Goal: Task Accomplishment & Management: Complete application form

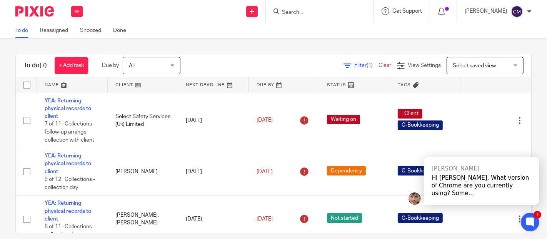
click at [235, 42] on div "To do (7) + Add task Due by All All Today Tomorrow This week Next week This mon…" at bounding box center [273, 138] width 547 height 200
click at [304, 14] on input "Search" at bounding box center [315, 12] width 69 height 7
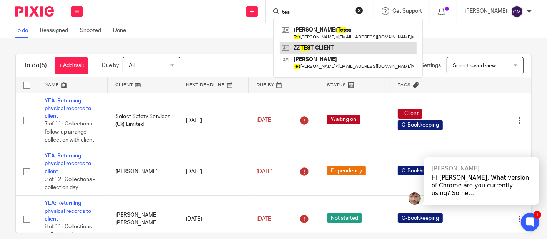
type input "tes"
click at [298, 46] on link at bounding box center [347, 48] width 137 height 12
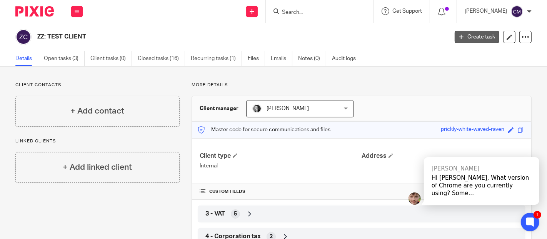
click at [462, 39] on link "Create task" at bounding box center [476, 37] width 45 height 12
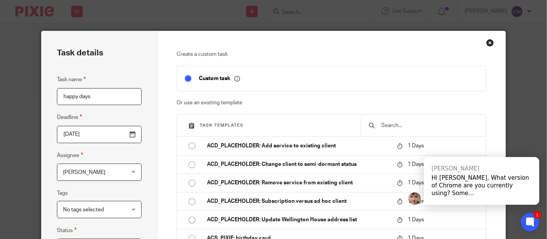
type input "happy days"
click at [139, 115] on div "Task details Task name happy days Deadline 2025-09-25 Assignee Charmaine Meek C…" at bounding box center [100, 214] width 116 height 366
click at [128, 135] on input "2025-09-25" at bounding box center [99, 134] width 85 height 17
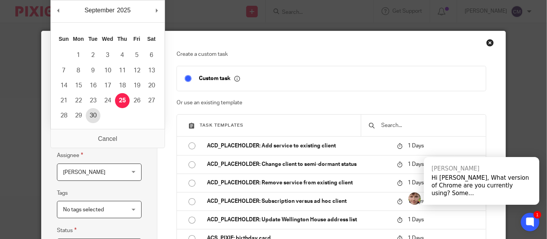
type input "2025-09-30"
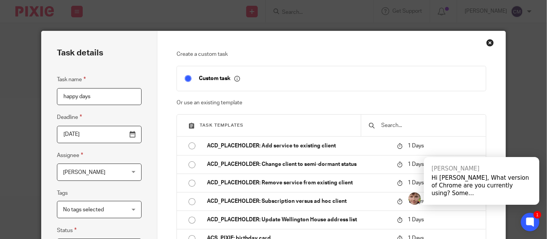
scroll to position [43, 0]
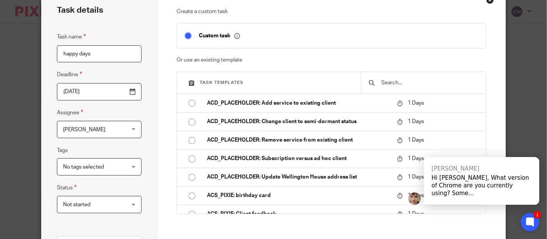
click at [129, 130] on div "Charmaine Meek Charmaine Meek" at bounding box center [99, 129] width 85 height 17
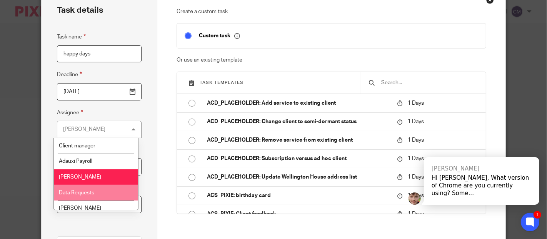
click at [100, 191] on li "Data Requests" at bounding box center [96, 192] width 84 height 16
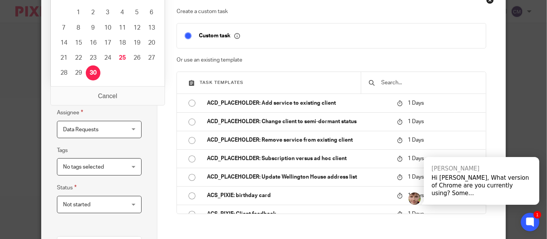
click at [108, 90] on input "2025-09-30" at bounding box center [99, 91] width 85 height 17
click at [110, 100] on input "2025-09-30" at bounding box center [99, 91] width 85 height 17
click at [125, 95] on input "2025-09-30" at bounding box center [99, 91] width 85 height 17
click at [139, 111] on div "Task details Task name happy days Deadline 2025-09-30 Assignee Data Requests Da…" at bounding box center [100, 171] width 116 height 366
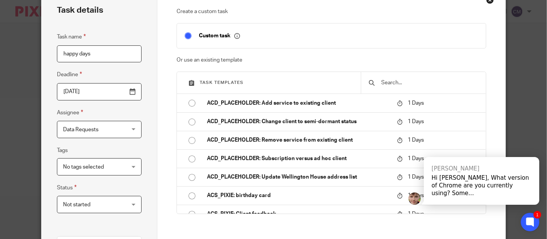
scroll to position [0, 0]
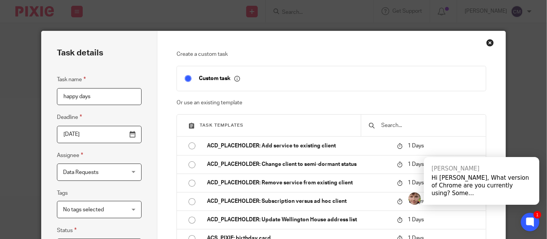
click at [407, 123] on input "text" at bounding box center [429, 125] width 98 height 8
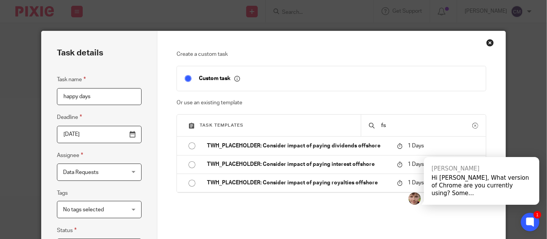
type input "fs"
click at [145, 110] on div "Task details Task name happy days Deadline 2025-09-30 Assignee Data Requests Da…" at bounding box center [100, 214] width 116 height 366
click at [486, 42] on div "Close this dialog window" at bounding box center [490, 43] width 8 height 8
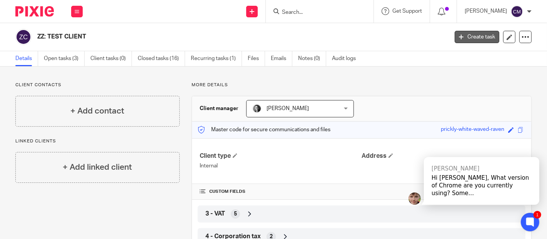
click at [473, 33] on link "Create task" at bounding box center [476, 37] width 45 height 12
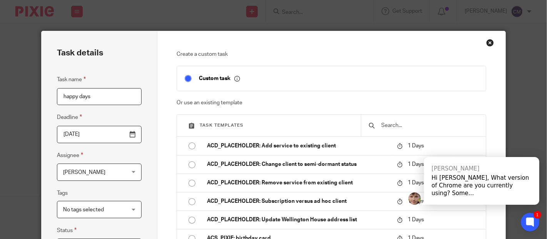
scroll to position [43, 0]
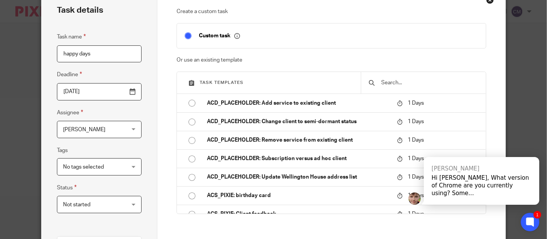
type input "happy days"
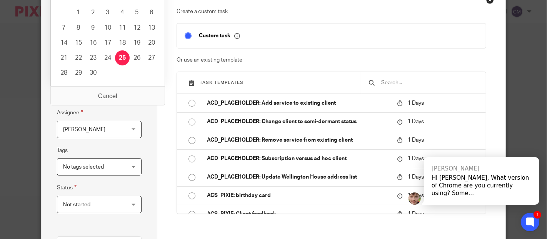
click at [125, 96] on input "[DATE]" at bounding box center [99, 91] width 85 height 17
type input "2025-09-30"
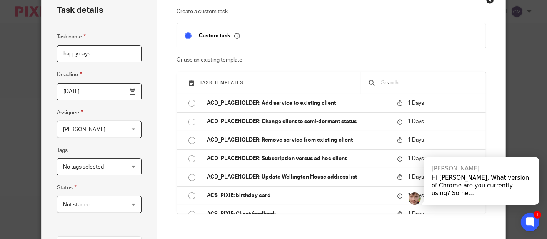
scroll to position [85, 0]
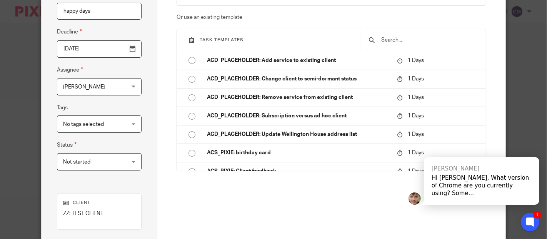
click at [133, 123] on div "No tags selected" at bounding box center [99, 123] width 85 height 17
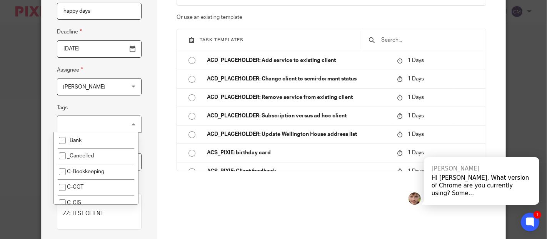
click at [148, 106] on div "Task details Task name happy days Deadline 2025-09-30 Assignee Charmaine Meek C…" at bounding box center [100, 129] width 116 height 366
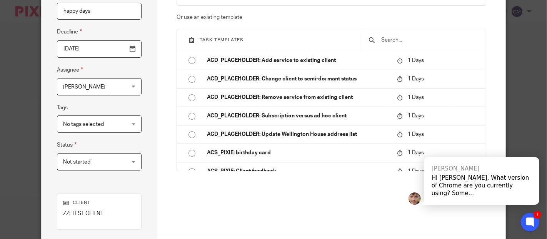
scroll to position [0, 0]
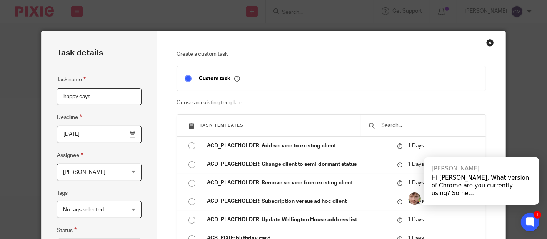
click at [486, 42] on div "Close this dialog window" at bounding box center [490, 43] width 8 height 8
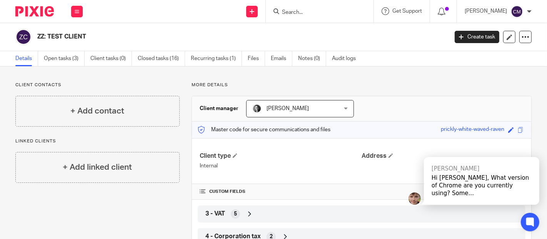
click at [527, 223] on icon at bounding box center [529, 221] width 5 height 5
click at [500, 172] on div "[PERSON_NAME]" at bounding box center [481, 168] width 100 height 8
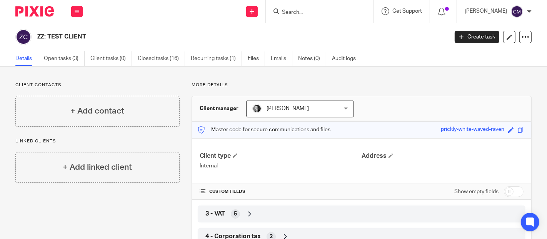
click at [214, 34] on h2 "ZZ: TEST CLIENT" at bounding box center [199, 37] width 324 height 8
click at [464, 37] on link "Create task" at bounding box center [476, 37] width 45 height 12
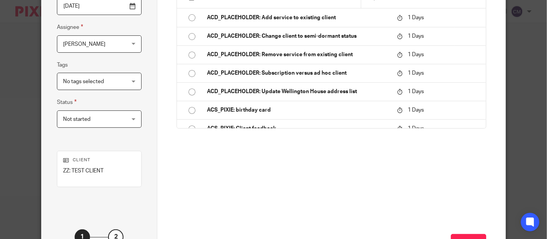
scroll to position [43, 0]
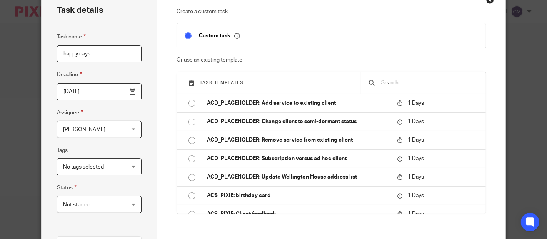
type input "happy days"
click at [146, 76] on div "Task details Task name happy days Deadline 2025-09-25 Assignee Charmaine Meek C…" at bounding box center [100, 171] width 116 height 366
click at [131, 91] on input "2025-09-25" at bounding box center [99, 91] width 85 height 17
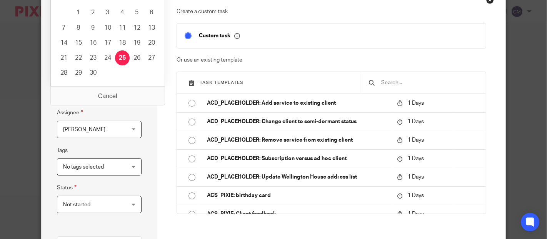
click at [123, 96] on input "[DATE]" at bounding box center [99, 91] width 85 height 17
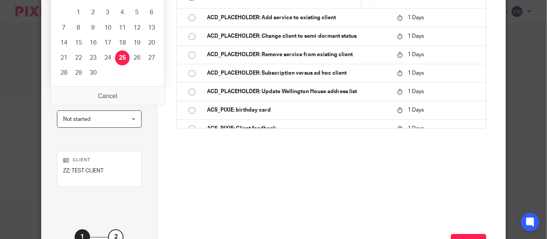
scroll to position [171, 0]
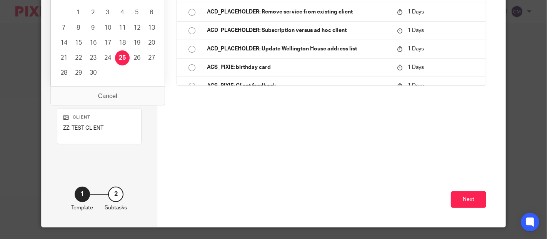
click at [234, 154] on div "Next" at bounding box center [330, 184] width 309 height 85
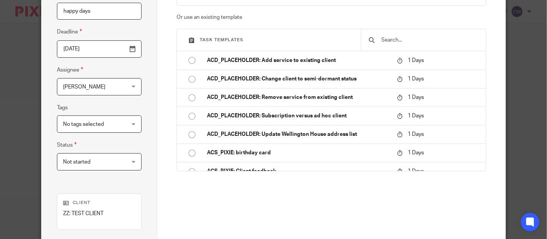
scroll to position [128, 0]
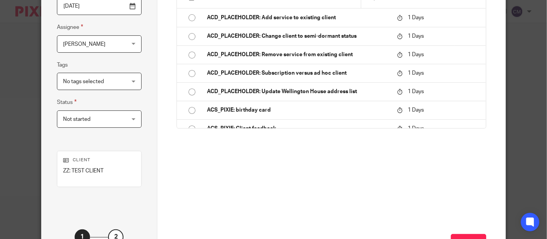
click at [130, 8] on input "[DATE]" at bounding box center [99, 6] width 85 height 17
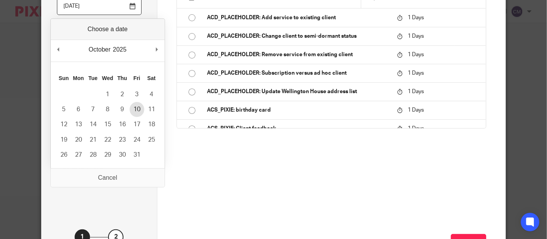
type input "2025-10-10"
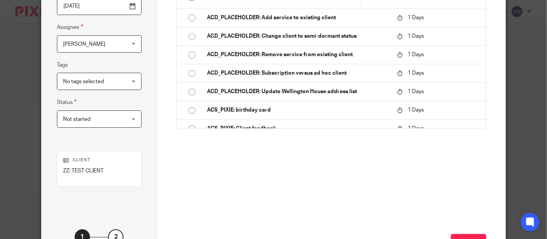
scroll to position [0, 0]
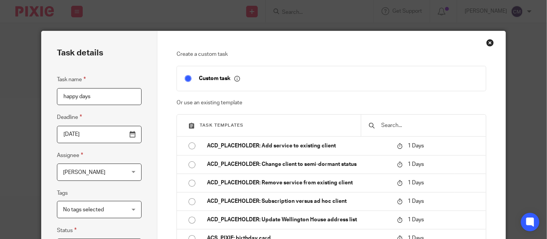
click at [158, 124] on div "Create a custom task Custom task Or use an existing template Task templates ACD…" at bounding box center [331, 214] width 348 height 366
click at [486, 44] on div "Close this dialog window" at bounding box center [490, 43] width 8 height 8
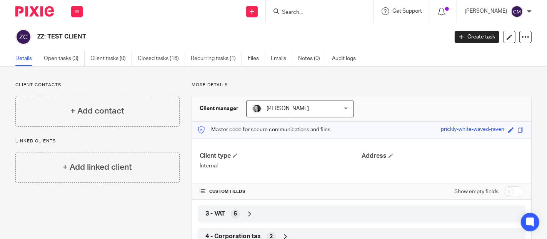
click at [529, 221] on icon at bounding box center [529, 221] width 5 height 5
click at [75, 8] on button at bounding box center [77, 12] width 12 height 12
click at [75, 32] on li "Work" at bounding box center [76, 35] width 20 height 11
click at [76, 31] on li "Work" at bounding box center [76, 35] width 20 height 11
click at [68, 32] on li "Work" at bounding box center [76, 35] width 20 height 11
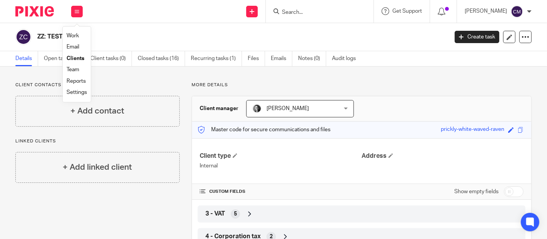
click at [68, 34] on link "Work" at bounding box center [72, 35] width 12 height 5
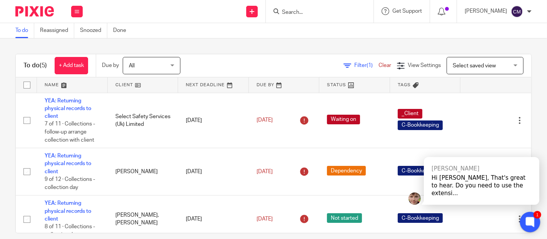
click at [532, 226] on icon at bounding box center [529, 222] width 8 height 10
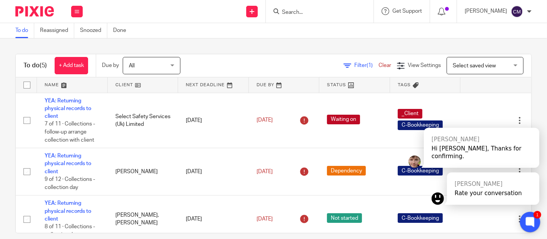
click at [532, 226] on icon at bounding box center [529, 222] width 13 height 13
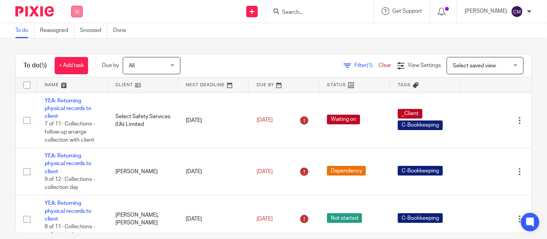
click at [79, 17] on button at bounding box center [77, 12] width 12 height 12
click at [77, 38] on link "Work" at bounding box center [72, 35] width 13 height 5
